Goal: Information Seeking & Learning: Learn about a topic

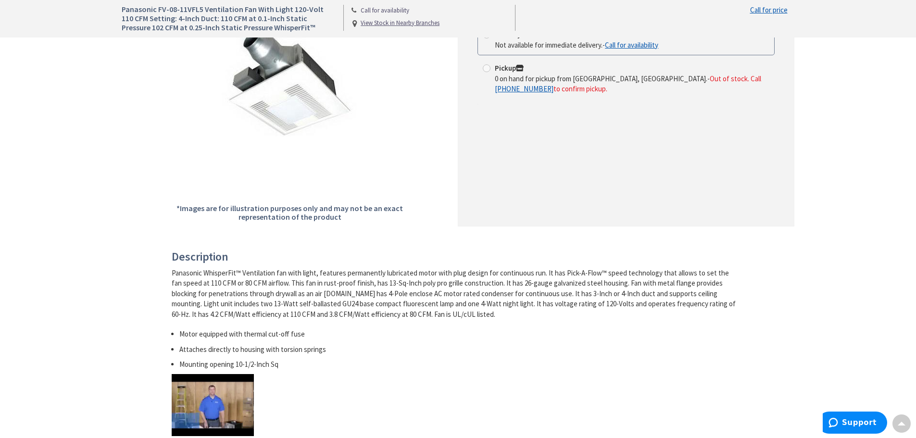
scroll to position [289, 0]
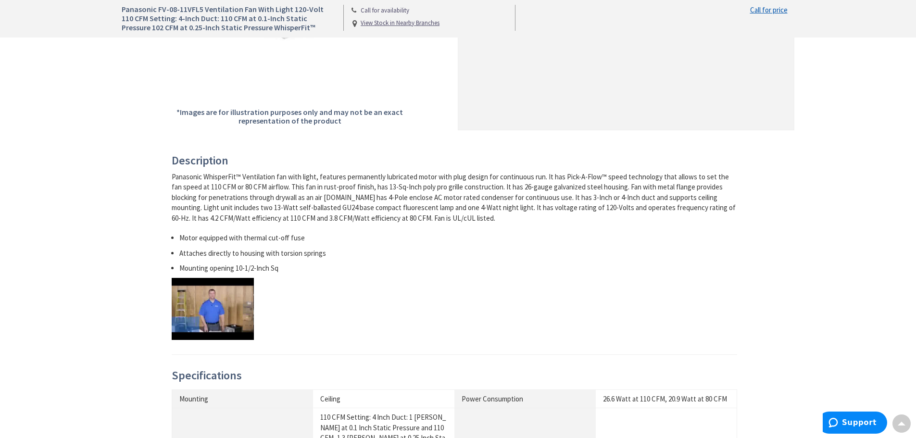
drag, startPoint x: 663, startPoint y: 250, endPoint x: 670, endPoint y: 251, distance: 6.3
click at [670, 251] on li "Attaches directly to housing with torsion springs" at bounding box center [458, 253] width 558 height 10
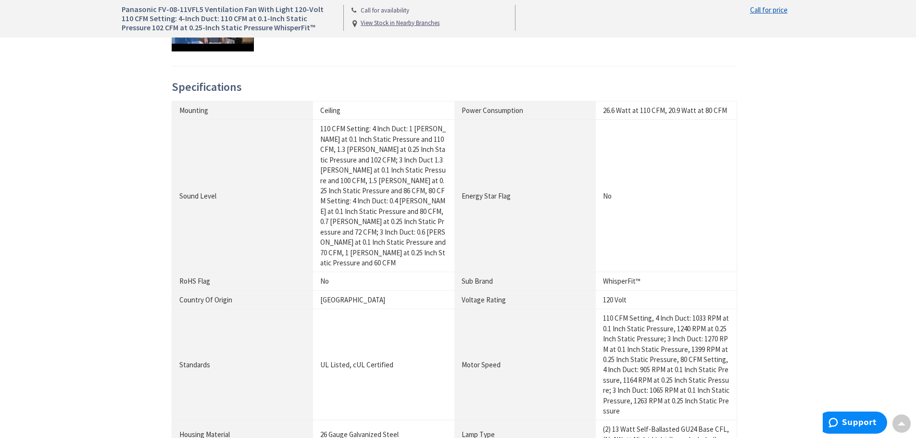
scroll to position [673, 0]
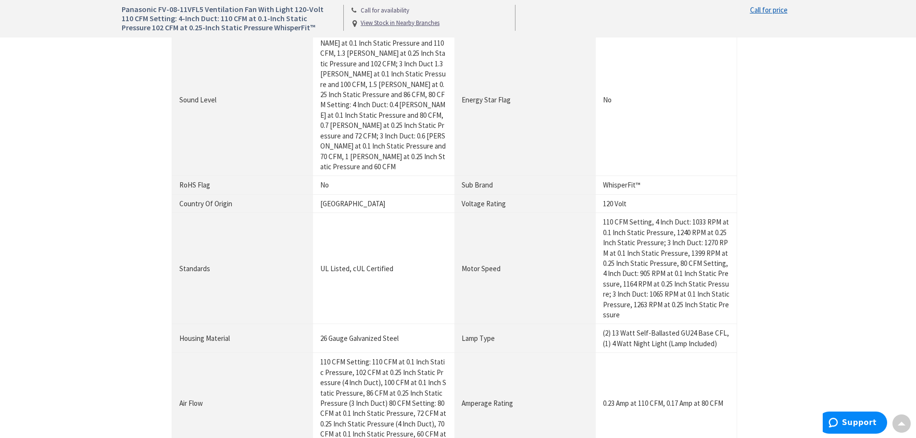
click at [720, 328] on div "(2) 13 Watt Self-Ballasted GU24 Base CFL, (1) 4 Watt Night Light (Lamp Included)" at bounding box center [666, 338] width 126 height 21
drag, startPoint x: 614, startPoint y: 311, endPoint x: 723, endPoint y: 310, distance: 109.2
click at [723, 328] on div "(2) 13 Watt Self-Ballasted GU24 Base CFL, (1) 4 Watt Night Light (Lamp Included)" at bounding box center [666, 338] width 126 height 21
copy div "13 Watt Self-Ballasted GU24 Base CFL"
click at [832, 249] on div "Panasonic FV-08-11VFL5 Ventilation Fan With Light 120-Volt 110 CFM Setting: 4-I…" at bounding box center [458, 156] width 916 height 1618
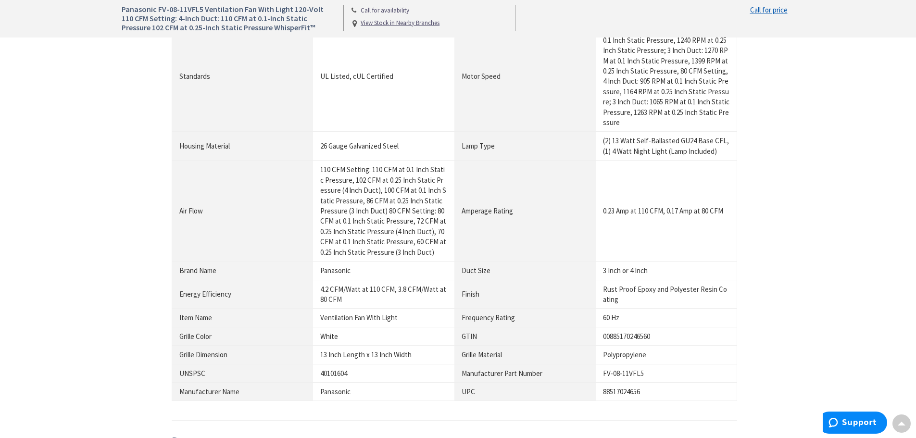
scroll to position [1010, 0]
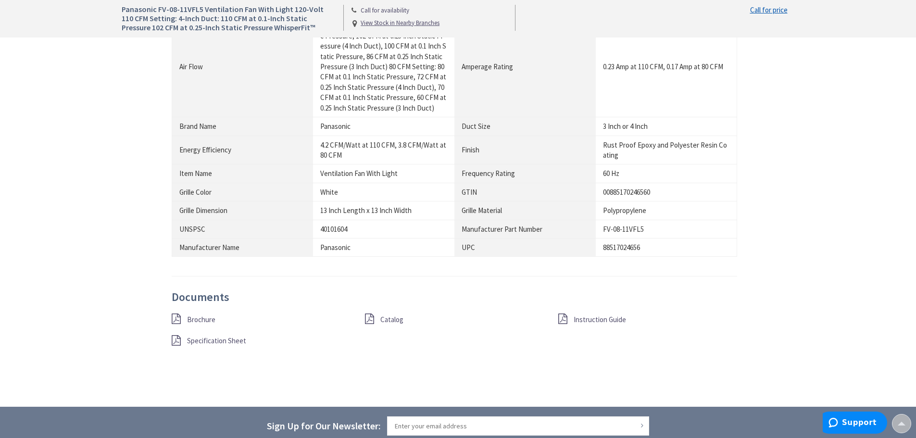
click at [193, 336] on span "Specification Sheet" at bounding box center [216, 340] width 59 height 9
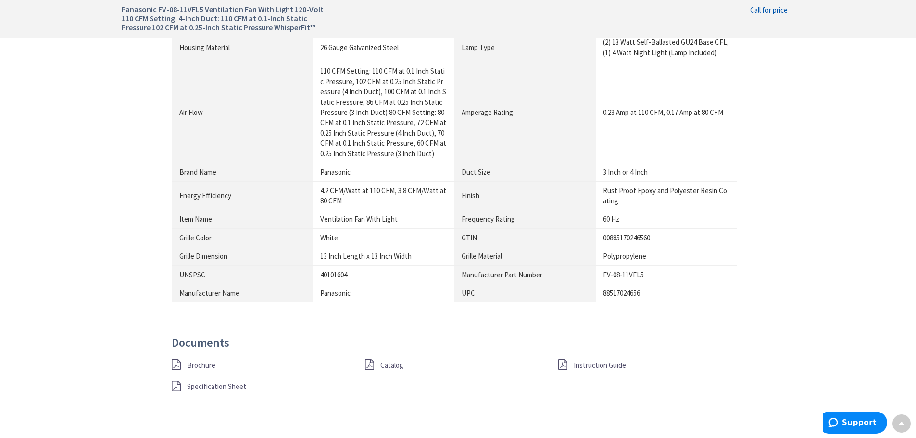
click at [595, 361] on span "Instruction Guide" at bounding box center [600, 365] width 52 height 9
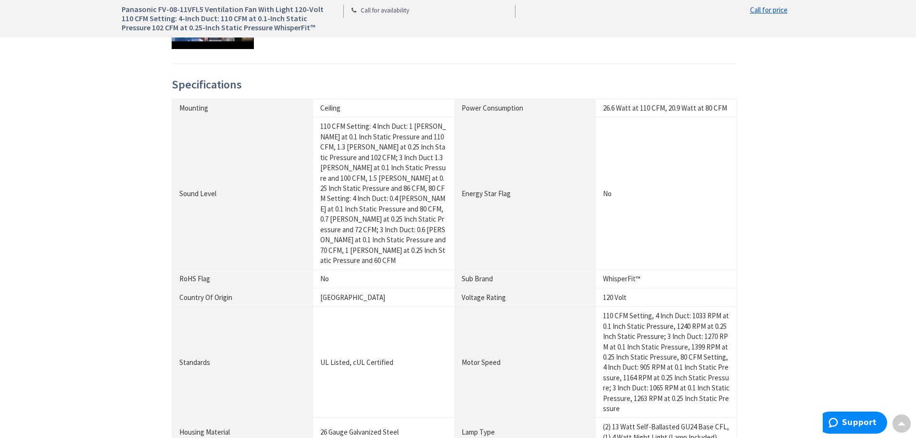
scroll to position [531, 0]
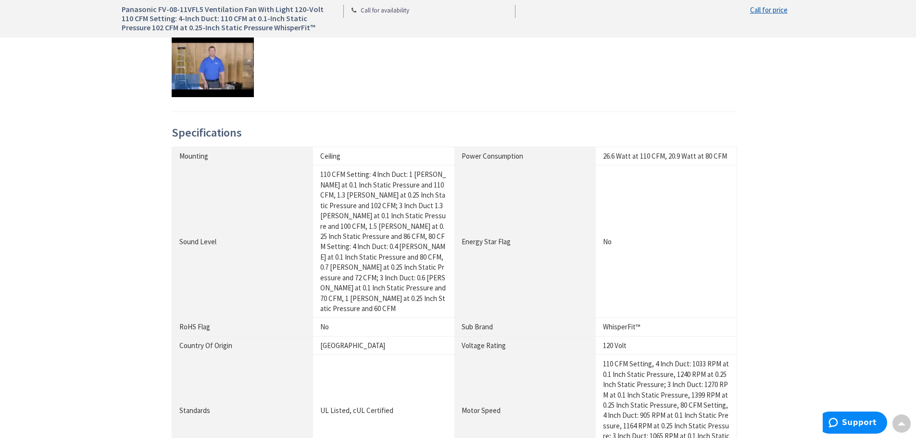
click at [753, 322] on div "Description Panasonic WhisperFit™ Ventilation fan with light, features permanen…" at bounding box center [458, 387] width 688 height 952
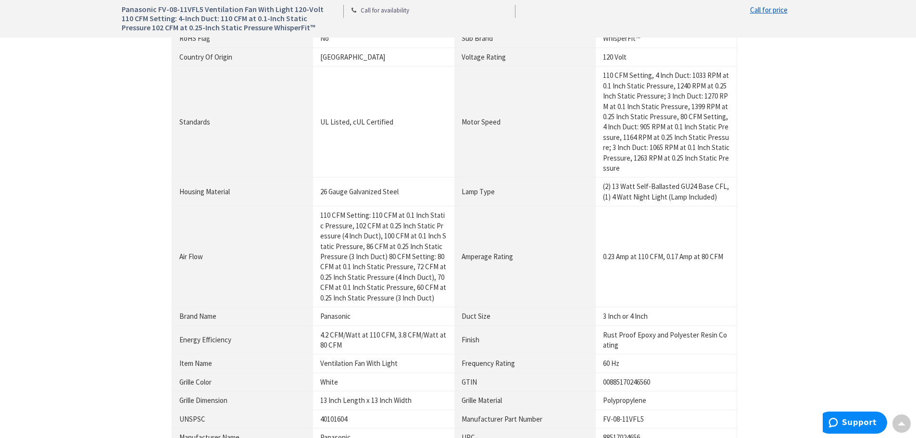
scroll to position [1184, 0]
